Goal: Find specific page/section: Find specific page/section

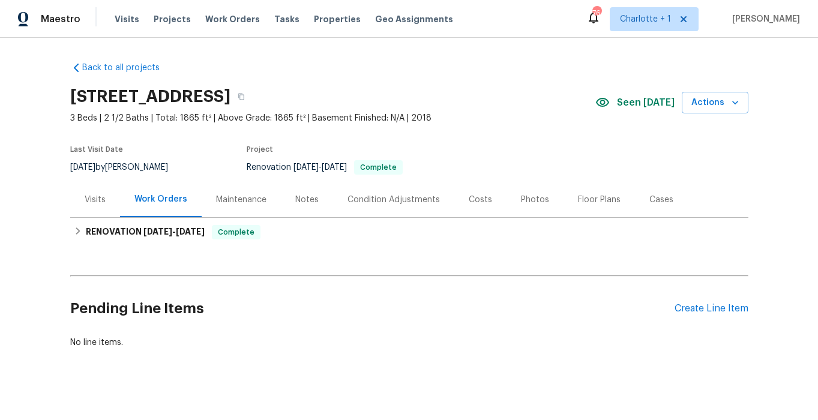
click at [480, 197] on div "Costs" at bounding box center [480, 200] width 23 height 12
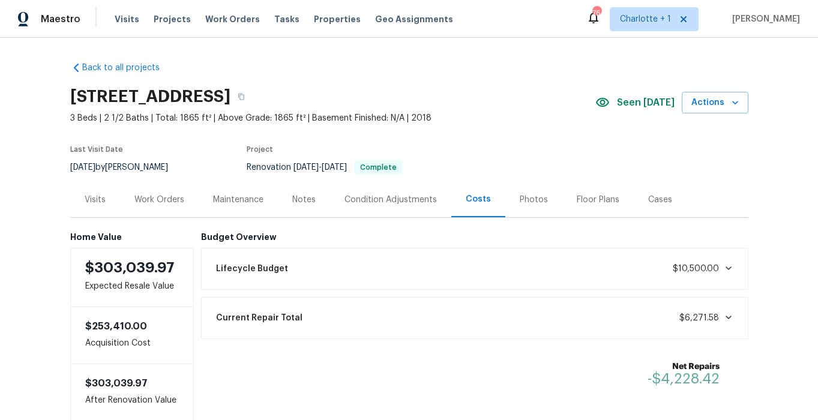
click at [292, 197] on div "Notes" at bounding box center [303, 200] width 23 height 12
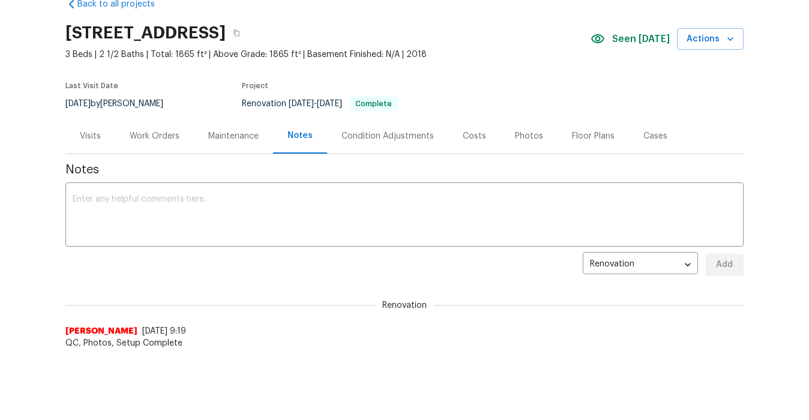
click at [516, 136] on div "Photos" at bounding box center [529, 136] width 28 height 12
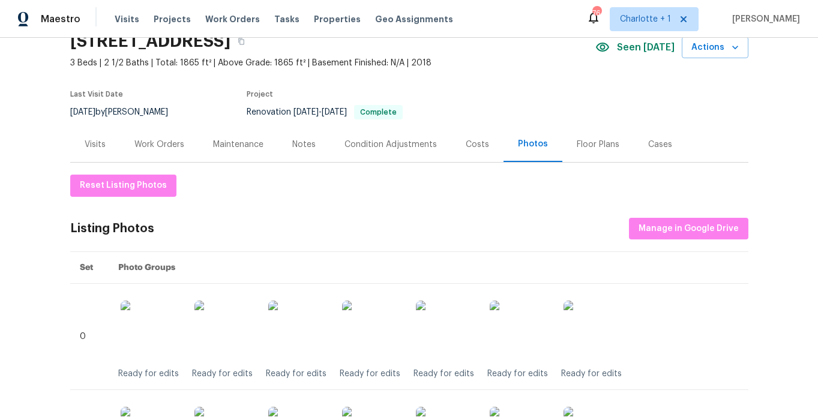
scroll to position [58, 0]
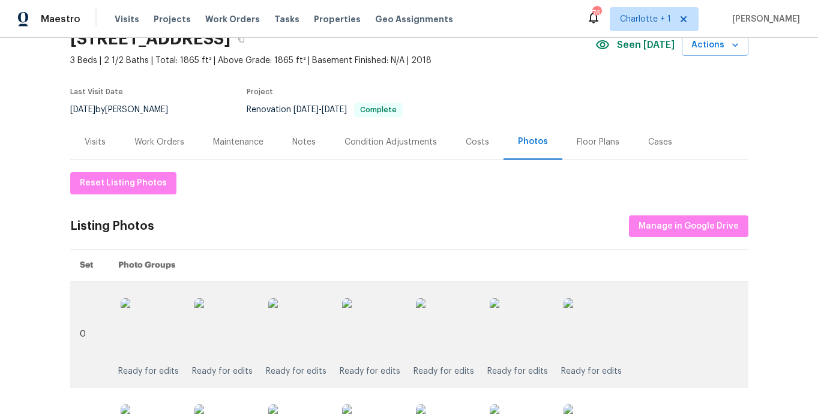
click at [367, 319] on img at bounding box center [372, 328] width 60 height 60
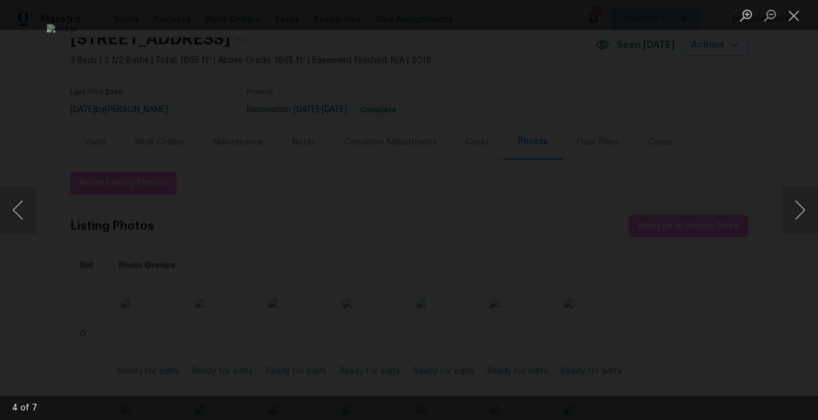
click at [757, 118] on div "Lightbox" at bounding box center [409, 210] width 818 height 420
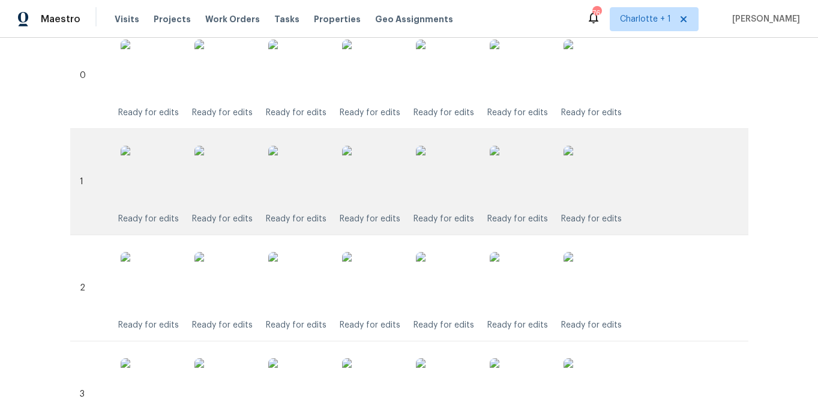
scroll to position [318, 0]
click at [366, 171] on img at bounding box center [372, 175] width 60 height 60
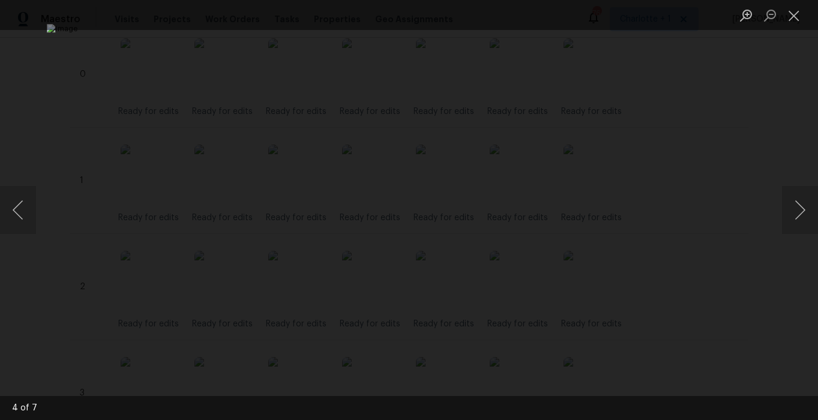
click at [745, 104] on div "Lightbox" at bounding box center [409, 210] width 818 height 420
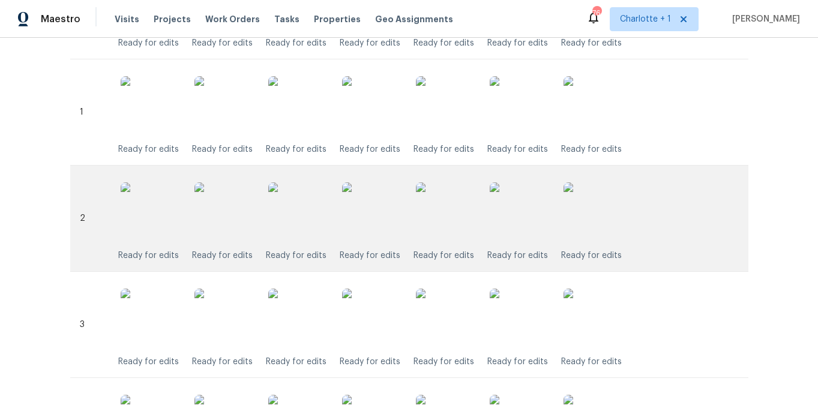
scroll to position [390, 0]
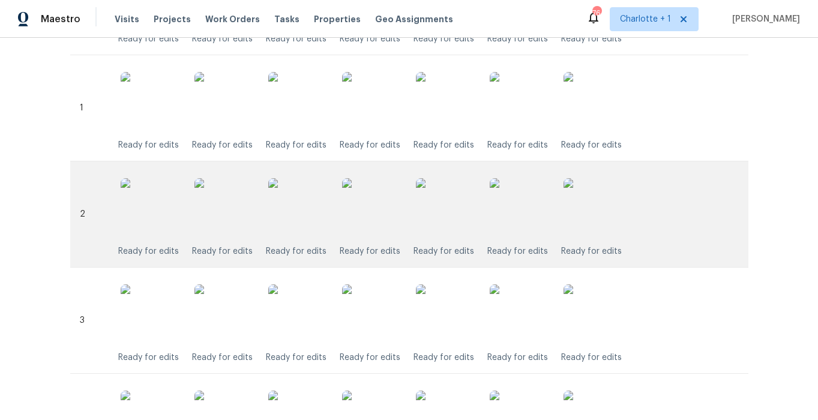
click at [361, 227] on img at bounding box center [372, 208] width 60 height 60
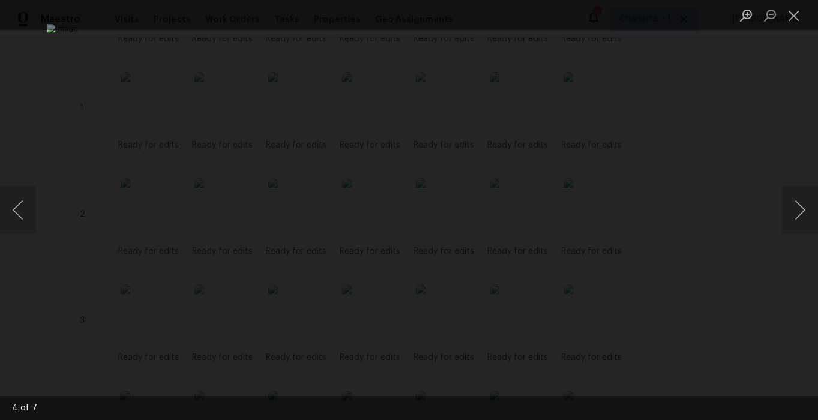
click at [767, 150] on div "Lightbox" at bounding box center [409, 210] width 818 height 420
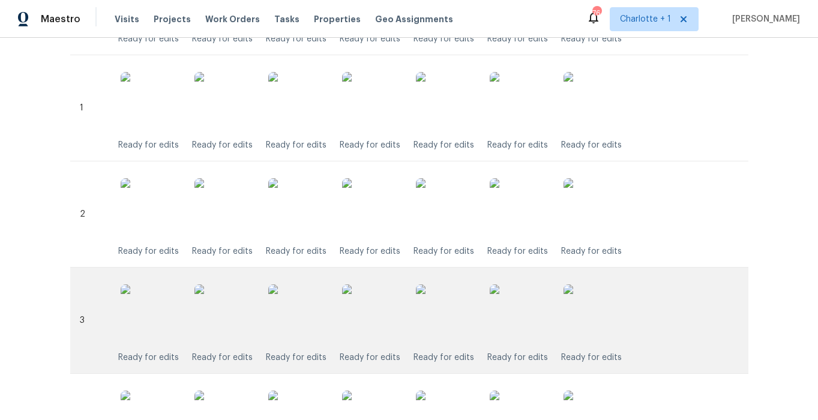
click at [372, 315] on img at bounding box center [372, 315] width 60 height 60
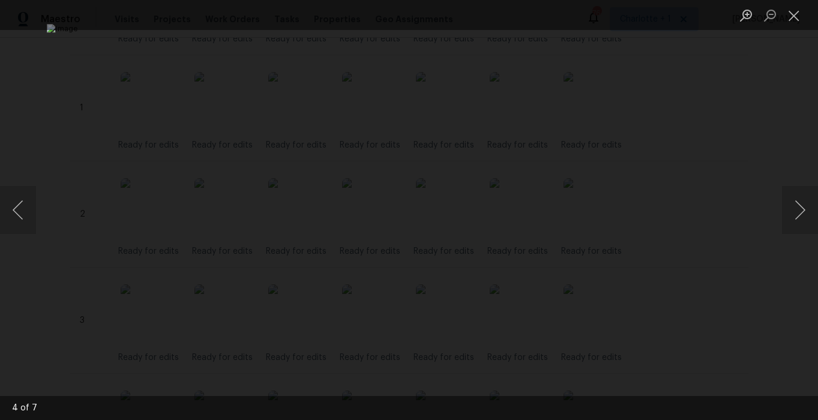
drag, startPoint x: 716, startPoint y: 136, endPoint x: 510, endPoint y: 169, distance: 208.6
click at [716, 136] on div "Lightbox" at bounding box center [409, 210] width 818 height 420
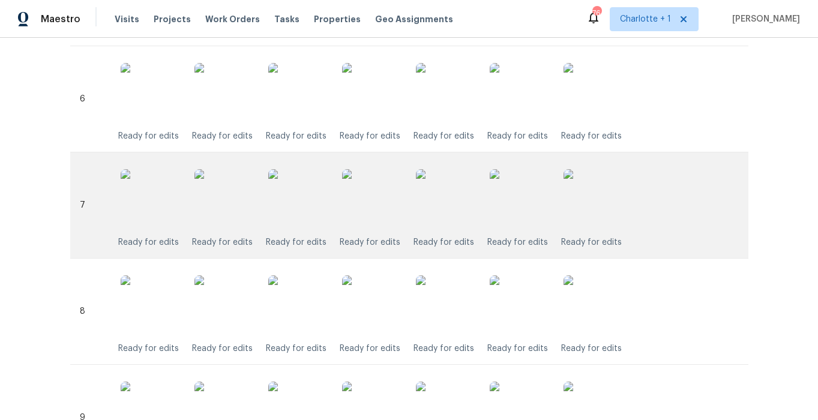
scroll to position [946, 0]
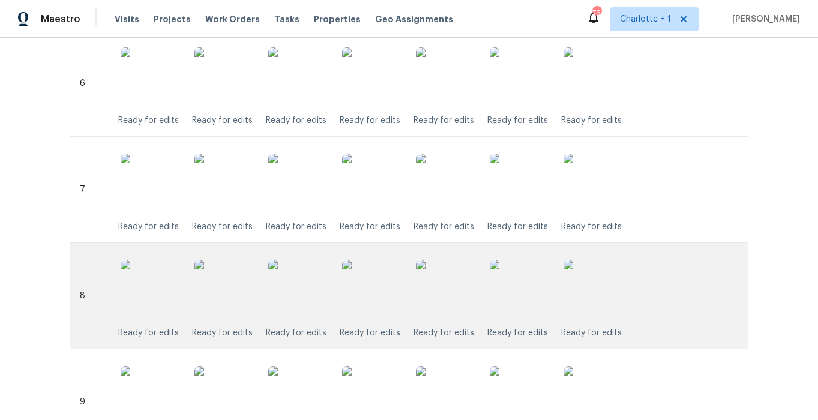
click at [381, 307] on img at bounding box center [372, 290] width 60 height 60
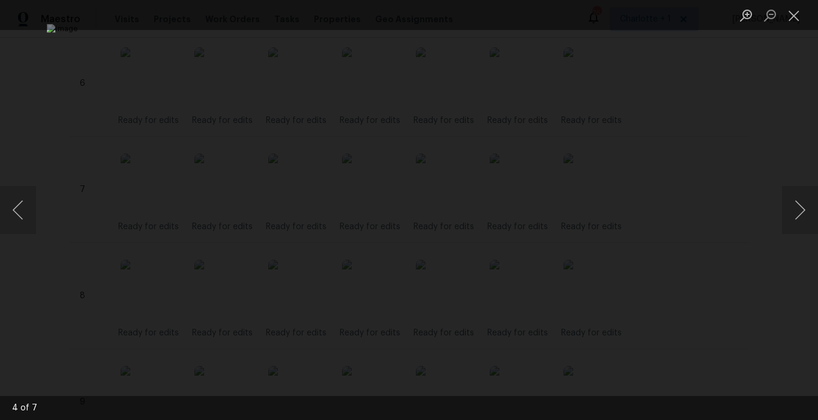
click at [721, 110] on div "Lightbox" at bounding box center [409, 210] width 818 height 420
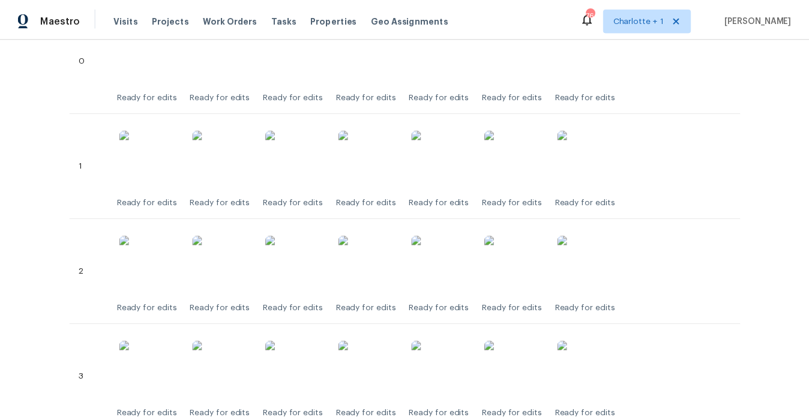
scroll to position [0, 0]
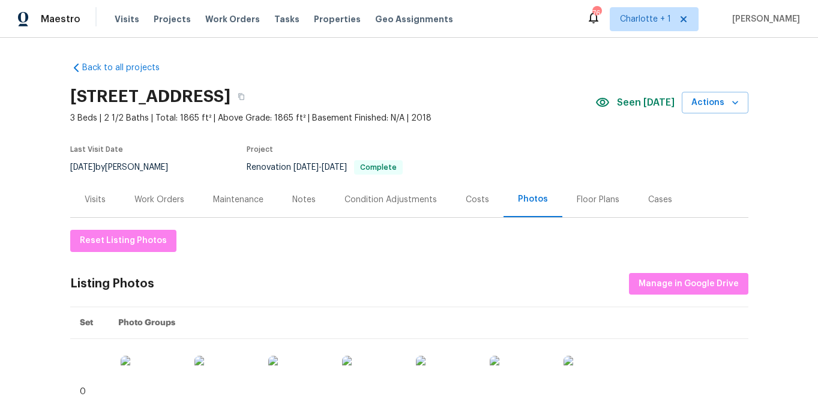
click at [292, 203] on div "Notes" at bounding box center [303, 200] width 23 height 12
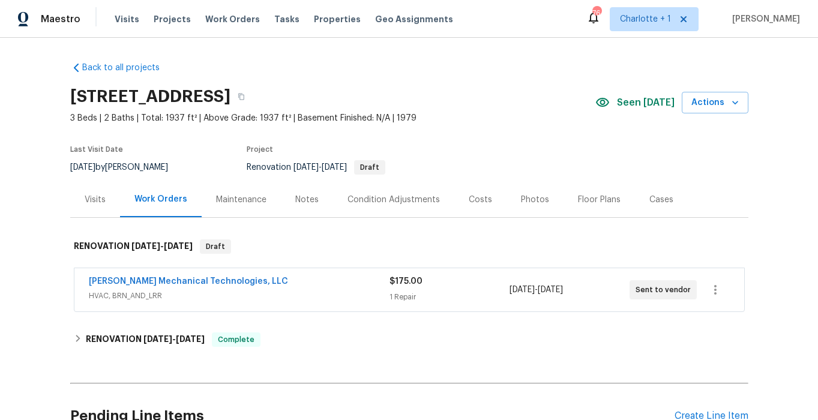
click at [484, 198] on div "Costs" at bounding box center [481, 199] width 52 height 35
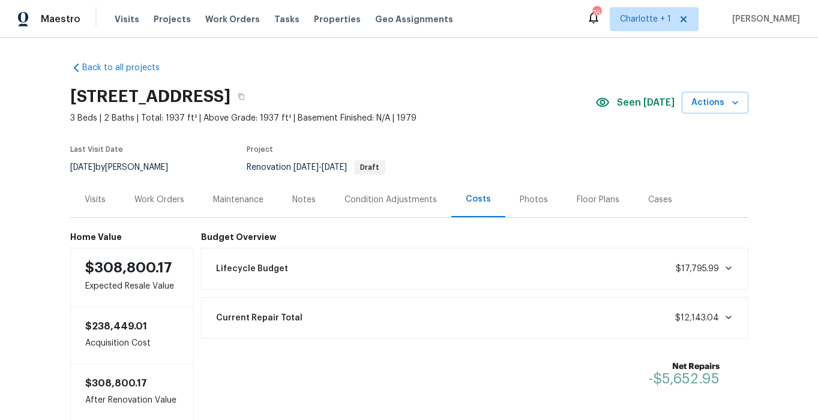
click at [520, 195] on div "Photos" at bounding box center [534, 200] width 28 height 12
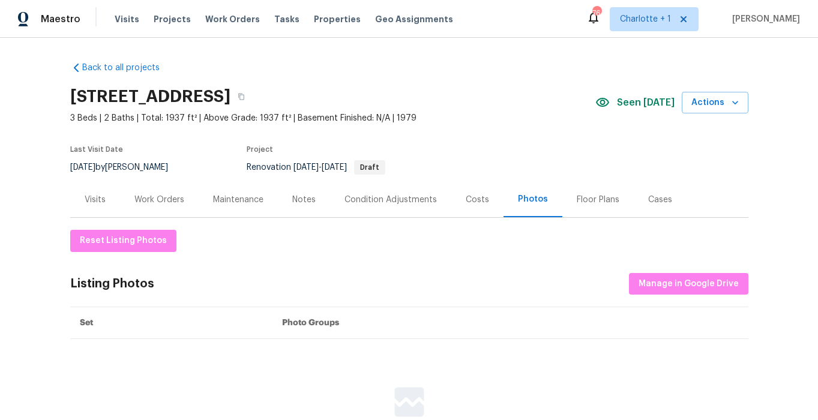
click at [296, 200] on div "Notes" at bounding box center [303, 200] width 23 height 12
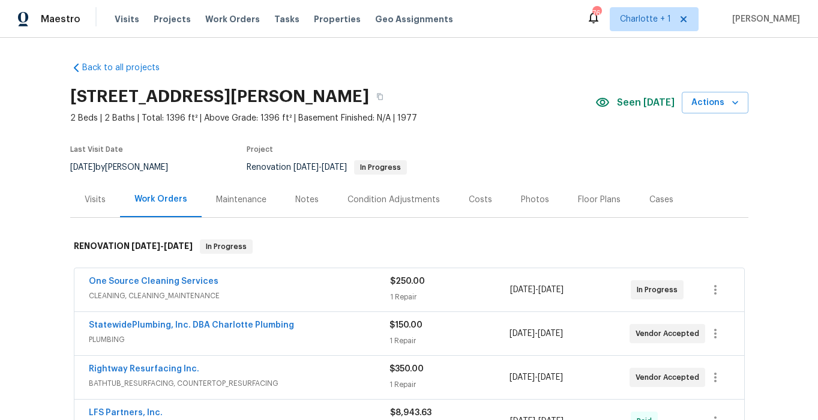
click at [469, 204] on div "Costs" at bounding box center [480, 200] width 23 height 12
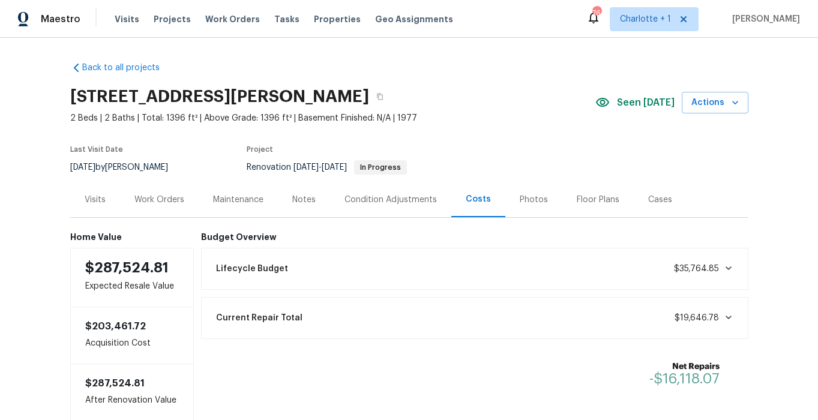
drag, startPoint x: 44, startPoint y: 208, endPoint x: 89, endPoint y: 181, distance: 52.5
click at [44, 208] on div "Back to all projects 108 Mistywood Dr, Mount Holly, NC 28120 2 Beds | 2 Baths |…" at bounding box center [409, 229] width 818 height 382
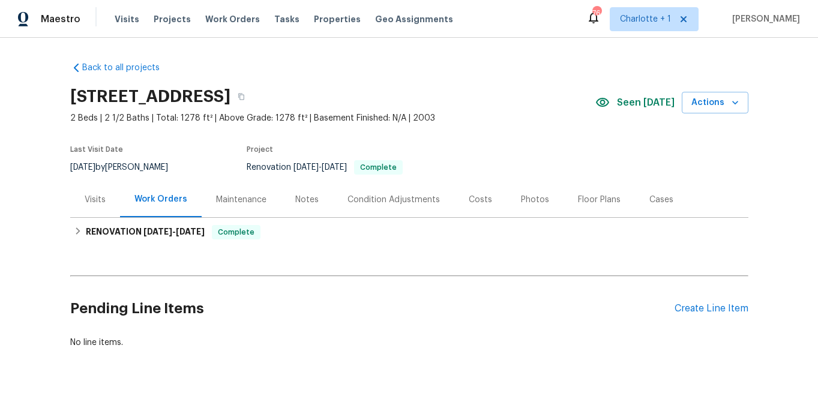
click at [486, 199] on div "Costs" at bounding box center [481, 199] width 52 height 35
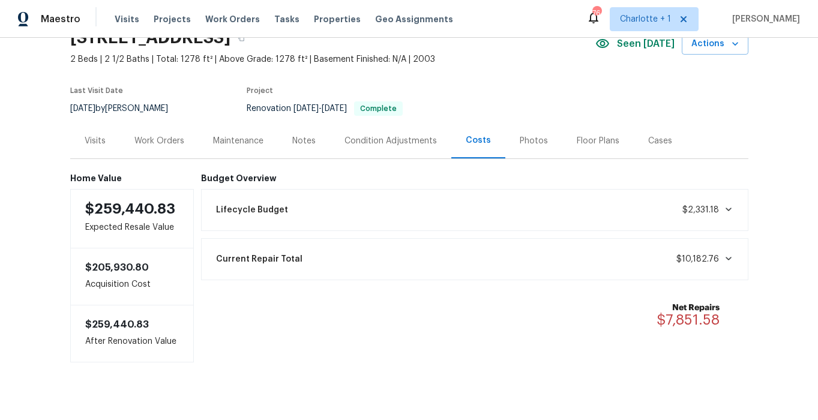
scroll to position [63, 0]
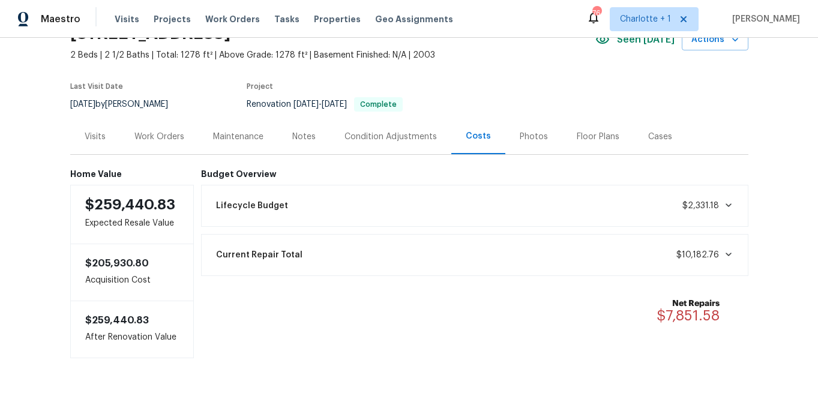
click at [298, 142] on div "Notes" at bounding box center [303, 137] width 23 height 12
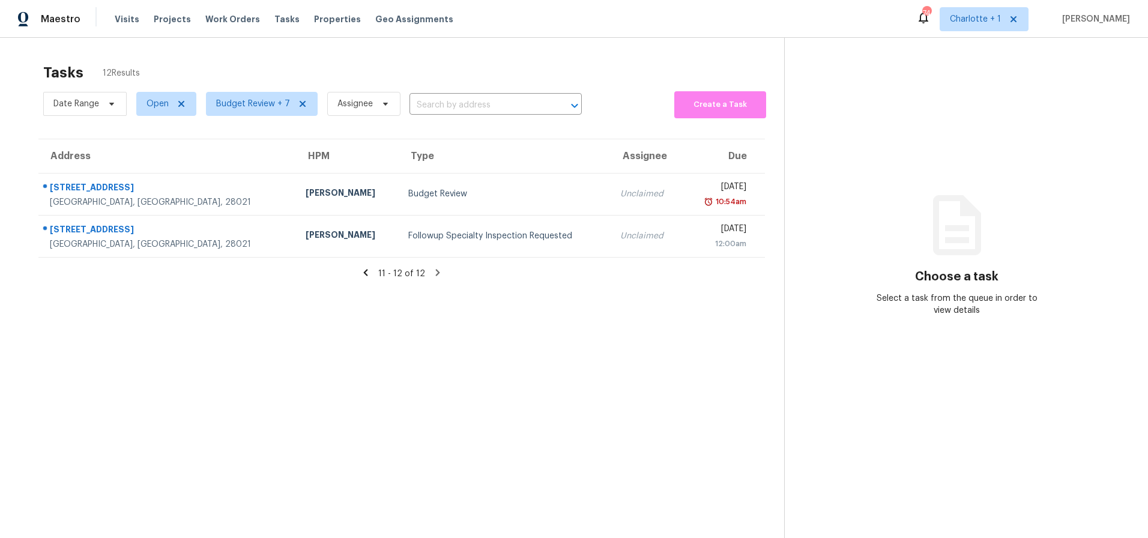
scroll to position [47, 0]
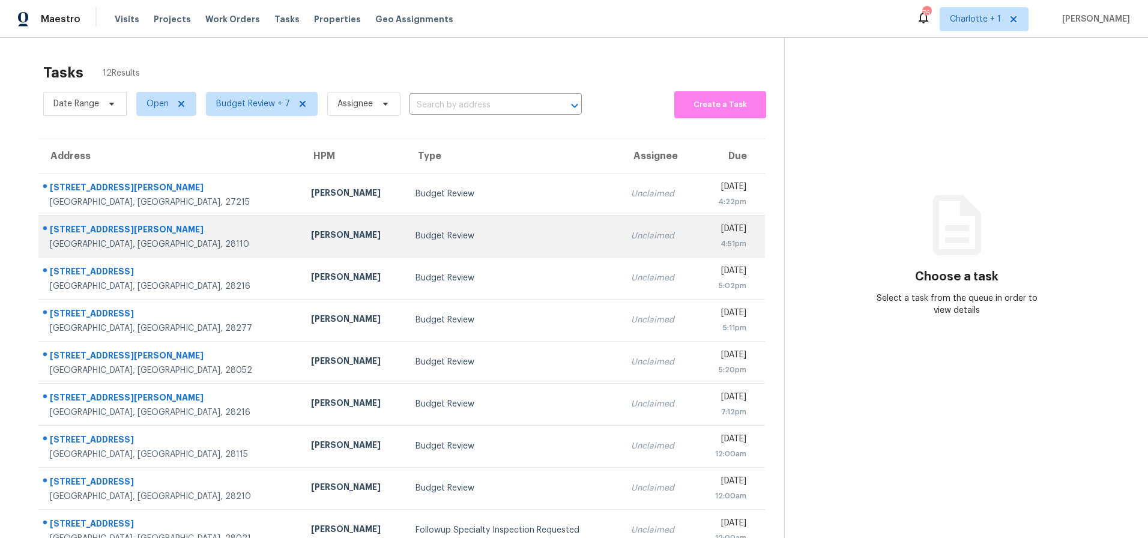
scroll to position [96, 0]
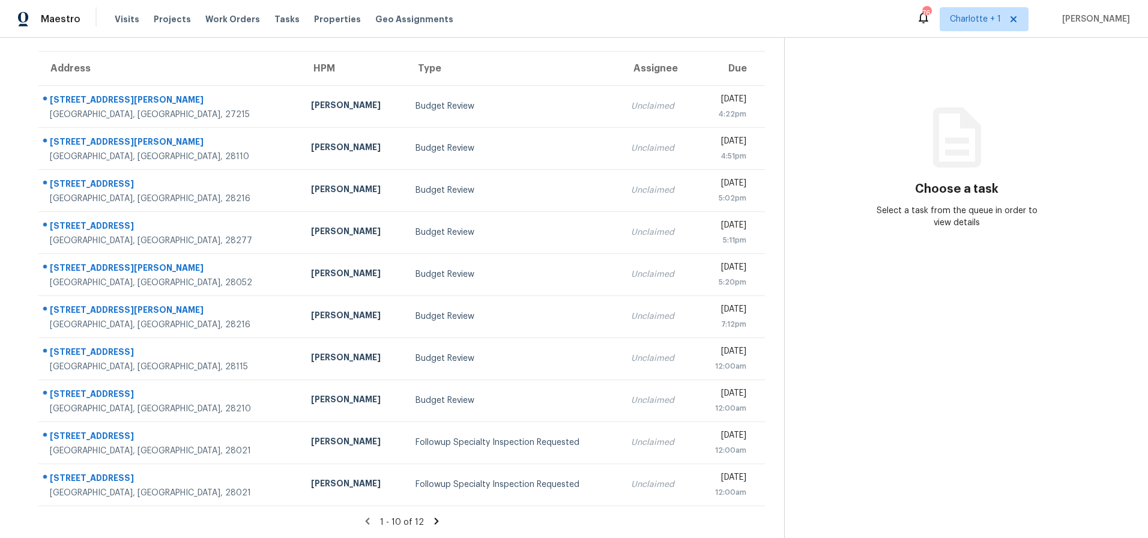
click at [431, 516] on icon at bounding box center [436, 521] width 11 height 11
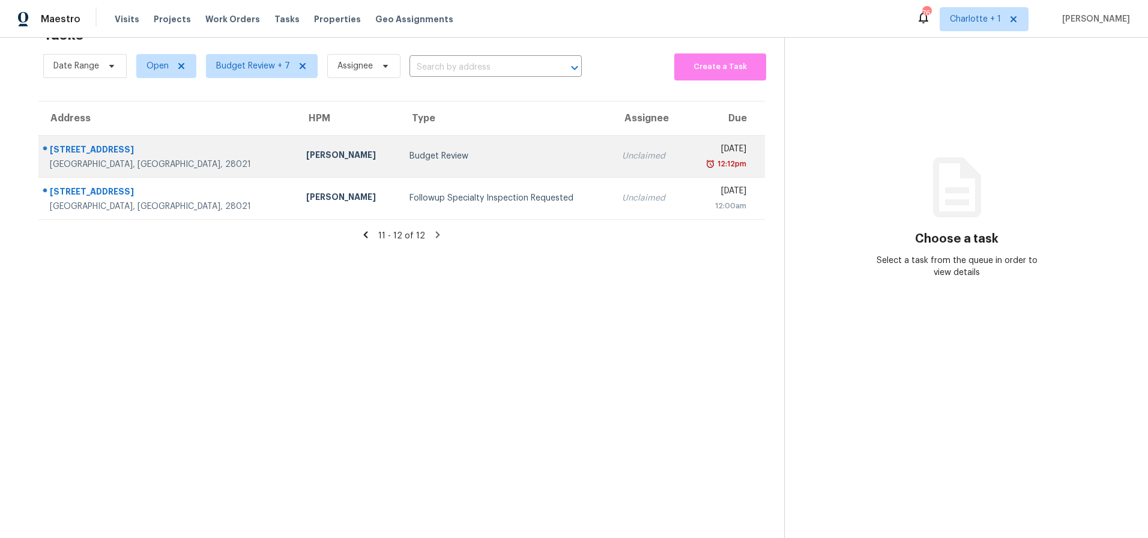
click at [145, 159] on div "[GEOGRAPHIC_DATA], [GEOGRAPHIC_DATA], 28021" at bounding box center [168, 165] width 237 height 12
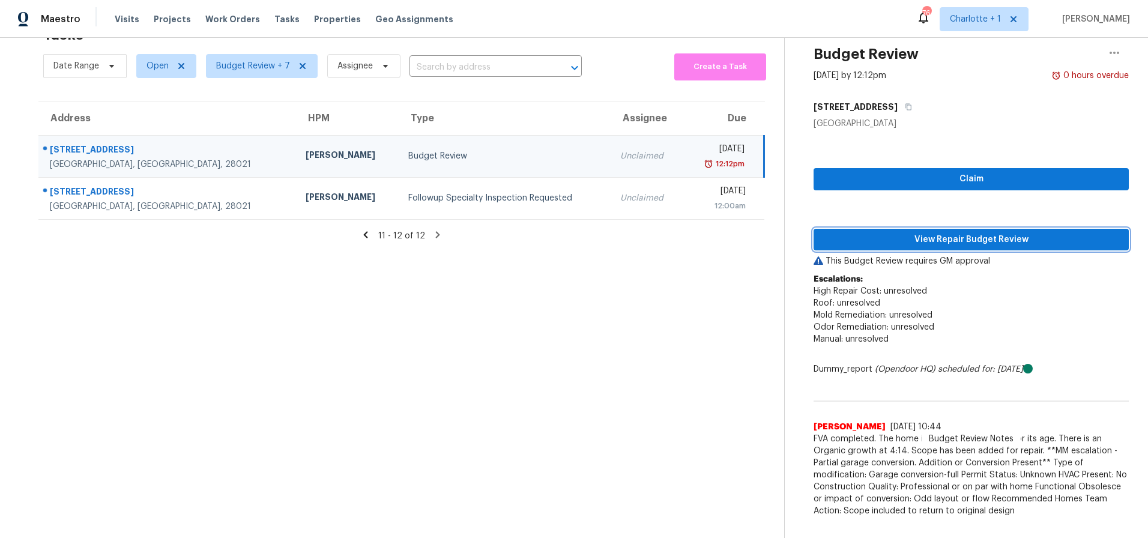
click at [977, 232] on span "View Repair Budget Review" at bounding box center [971, 239] width 296 height 15
